Goal: Use online tool/utility: Use online tool/utility

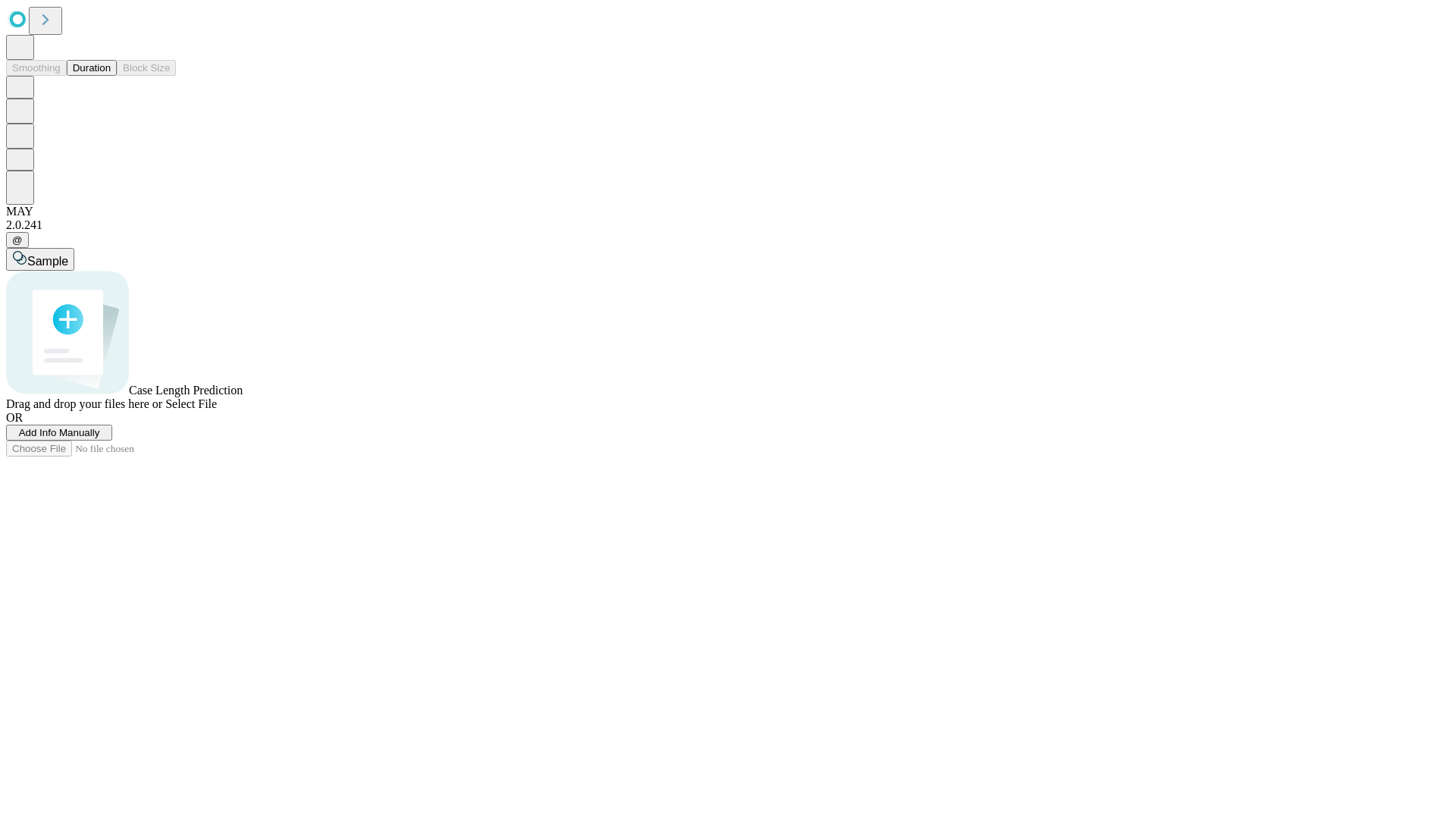
click at [217, 410] on span "Select File" at bounding box center [191, 403] width 52 height 13
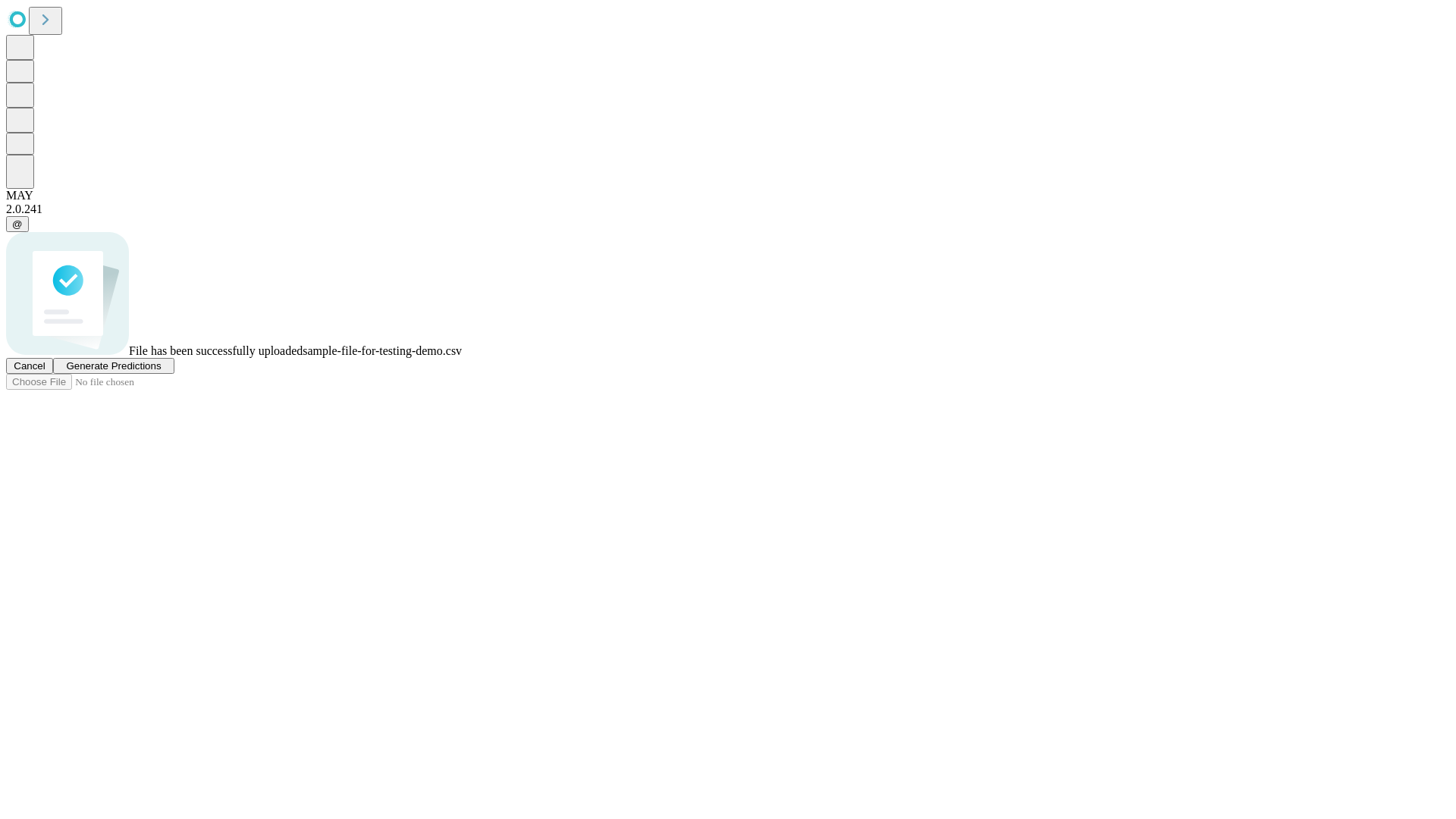
click at [161, 372] on span "Generate Predictions" at bounding box center [113, 366] width 95 height 12
